Goal: Check status

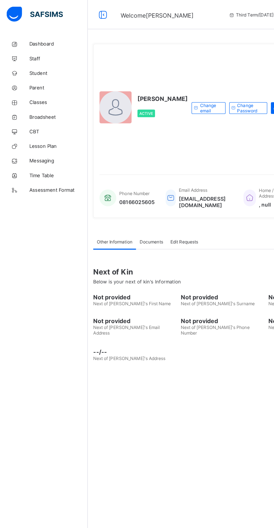
click at [32, 88] on span "Broadsheet" at bounding box center [44, 89] width 45 height 4
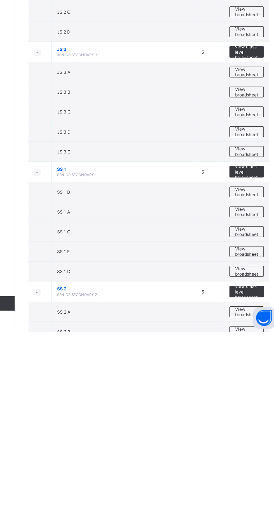
scroll to position [696, 0]
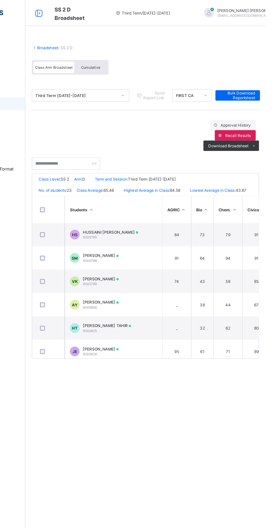
click at [124, 58] on span "Cumulative" at bounding box center [123, 58] width 16 height 4
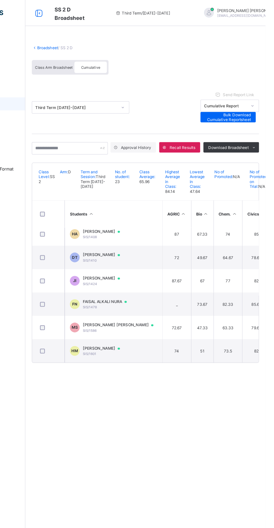
scroll to position [348, 0]
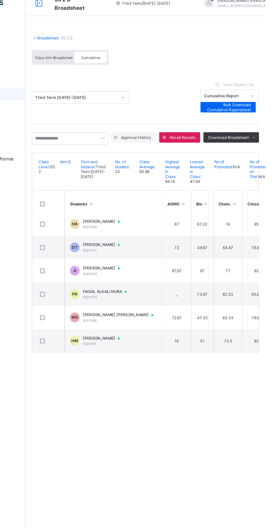
click at [154, 306] on div "HAMMAYO YUSUF MAILADI SIS/1601" at bounding box center [135, 302] width 37 height 9
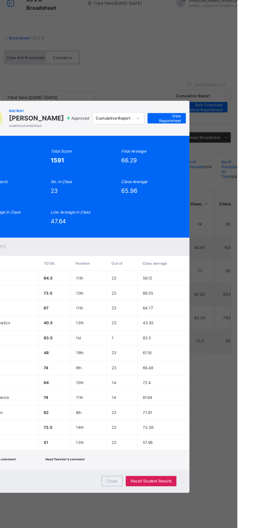
click at [225, 115] on span "View Reportsheet" at bounding box center [213, 110] width 25 height 8
